Goal: Task Accomplishment & Management: Manage account settings

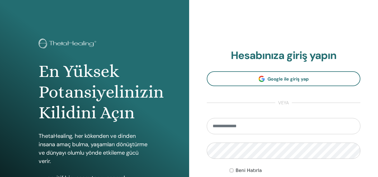
type input "**********"
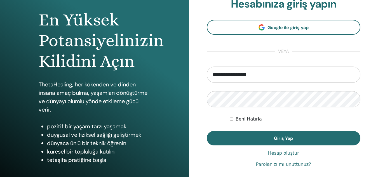
scroll to position [54, 0]
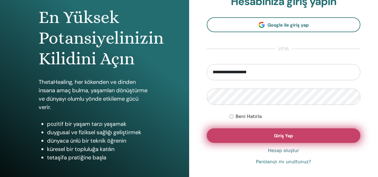
click at [321, 134] on button "Giriş Yap" at bounding box center [284, 135] width 154 height 15
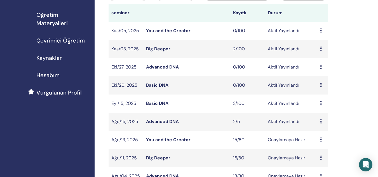
scroll to position [87, 0]
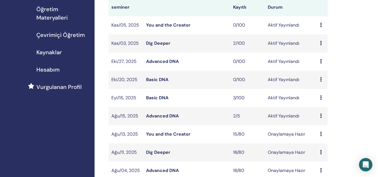
click at [161, 115] on link "Advanced DNA" at bounding box center [162, 116] width 33 height 6
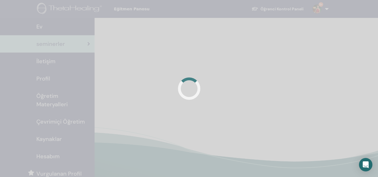
scroll to position [87, 0]
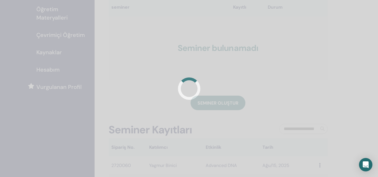
scroll to position [87, 0]
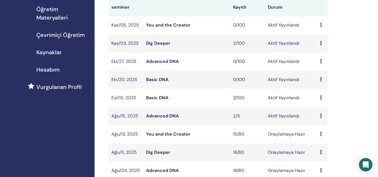
click at [163, 113] on td "Advanced DNA" at bounding box center [186, 116] width 87 height 18
click at [162, 116] on link "Advanced DNA" at bounding box center [162, 116] width 33 height 6
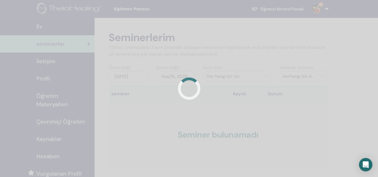
scroll to position [87, 0]
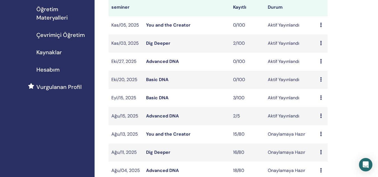
click at [158, 47] on td "Dig Deeper" at bounding box center [186, 43] width 87 height 18
click at [160, 46] on link "Dig Deeper" at bounding box center [158, 43] width 24 height 6
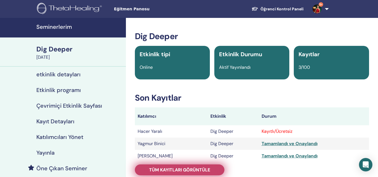
click at [169, 172] on span "Tüm kayıtları görüntüle" at bounding box center [179, 170] width 61 height 6
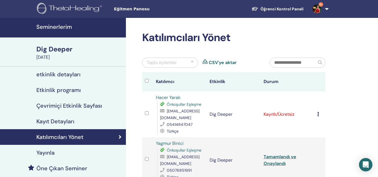
click at [318, 114] on icon at bounding box center [318, 114] width 2 height 4
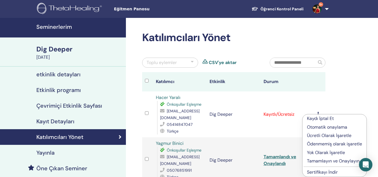
click at [316, 161] on p "Tamamlayın ve Onaylayın" at bounding box center [334, 161] width 55 height 7
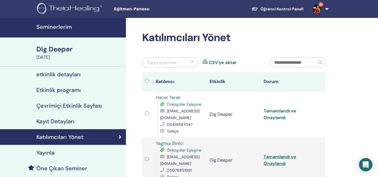
click at [278, 117] on link "Tamamlandı ve Onaylandı" at bounding box center [280, 114] width 33 height 13
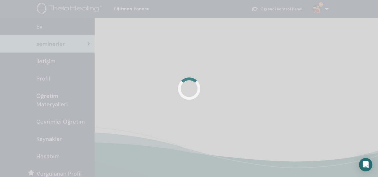
scroll to position [87, 0]
